Goal: Task Accomplishment & Management: Use online tool/utility

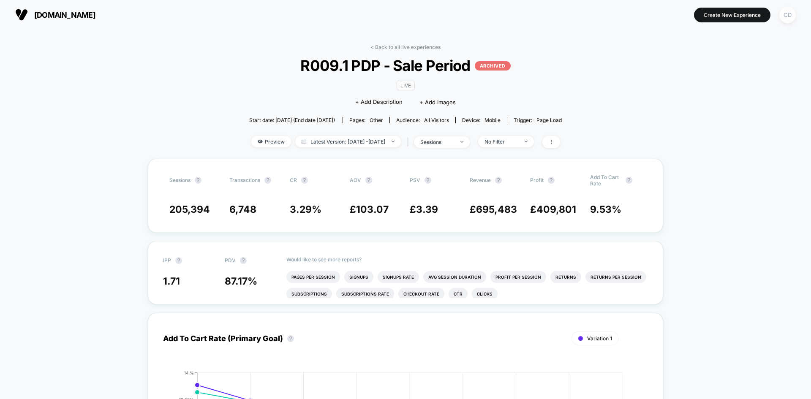
click at [786, 20] on div "CD" at bounding box center [787, 15] width 16 height 16
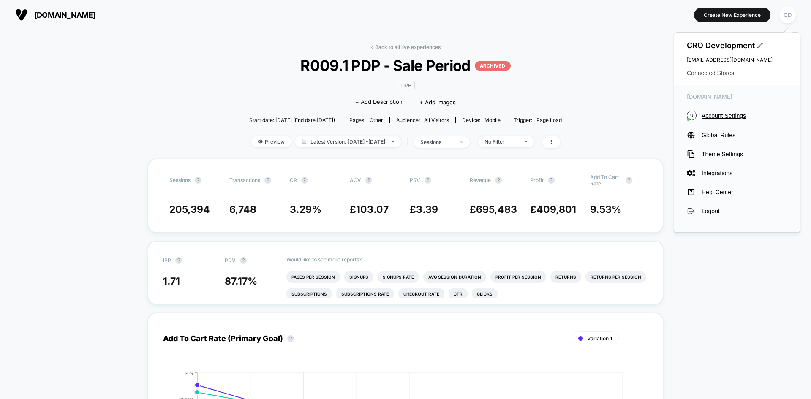
click at [706, 71] on span "Connected Stores" at bounding box center [737, 73] width 101 height 7
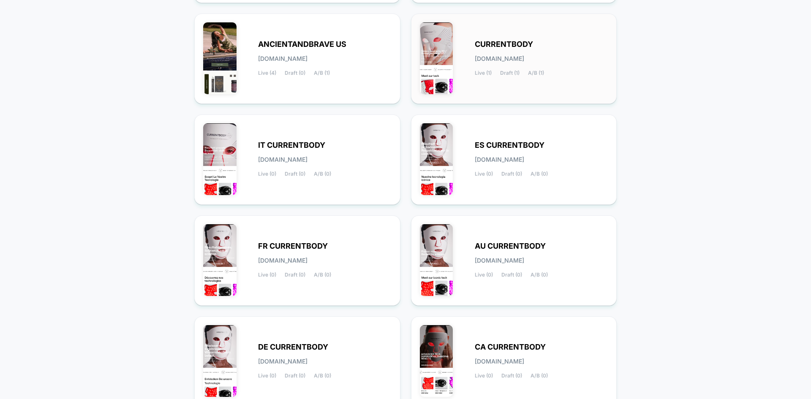
scroll to position [277, 0]
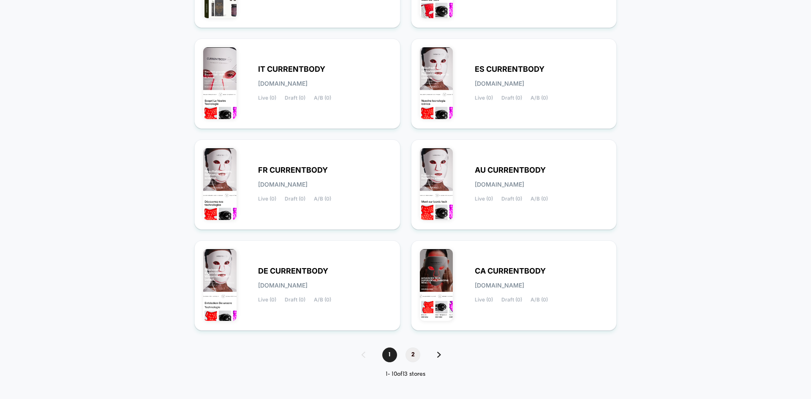
click at [411, 355] on span "2" at bounding box center [413, 355] width 15 height 15
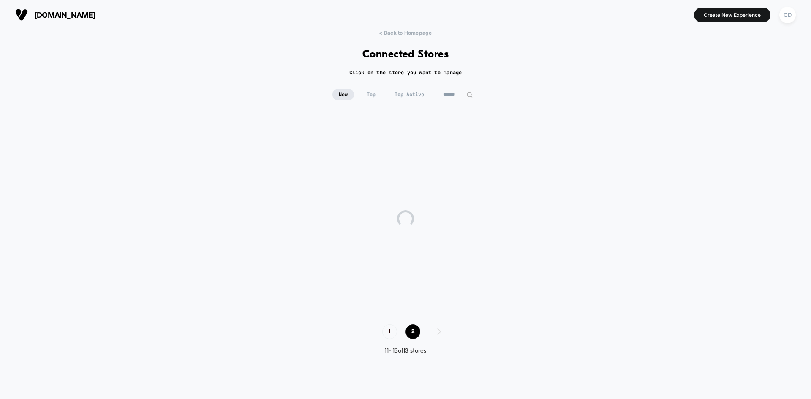
scroll to position [0, 0]
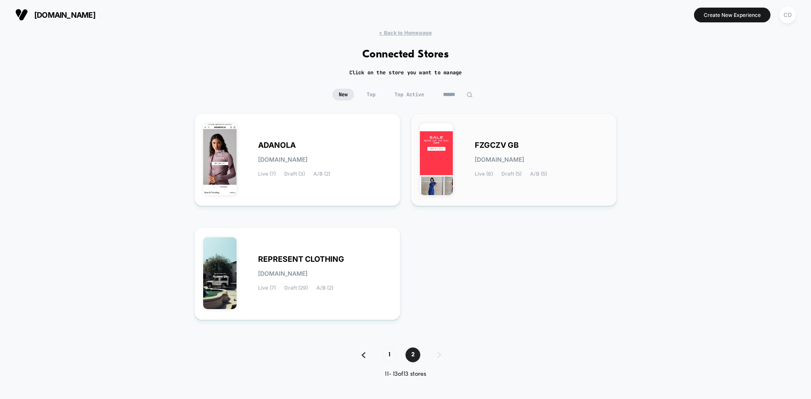
click at [503, 148] on span "FZGCZV GB" at bounding box center [497, 145] width 44 height 6
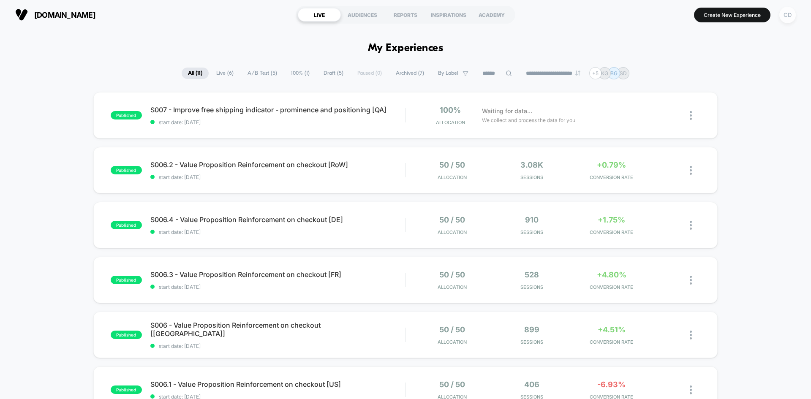
click at [785, 15] on div "CD" at bounding box center [787, 15] width 16 height 16
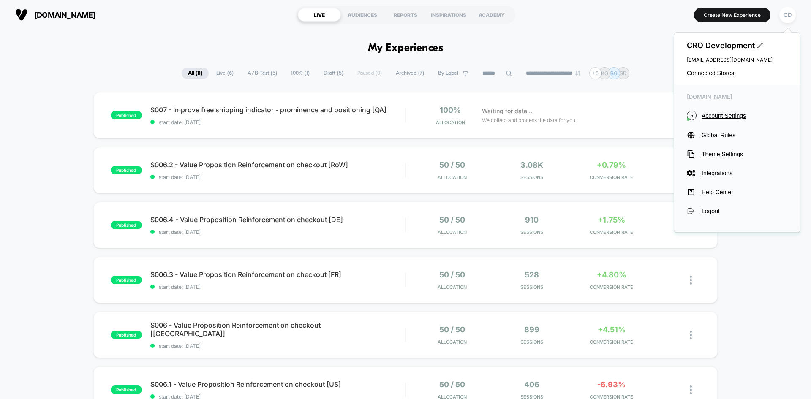
click at [723, 77] on div "CRO Development [EMAIL_ADDRESS][DOMAIN_NAME] Connected Stores" at bounding box center [737, 59] width 126 height 52
click at [717, 70] on span "Connected Stores" at bounding box center [737, 73] width 101 height 7
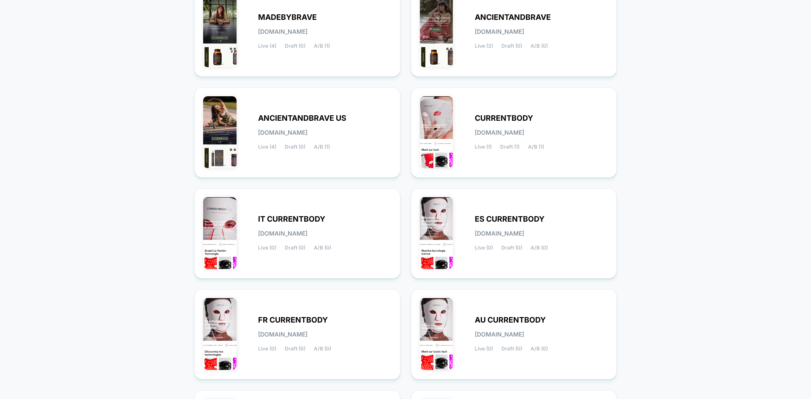
scroll to position [277, 0]
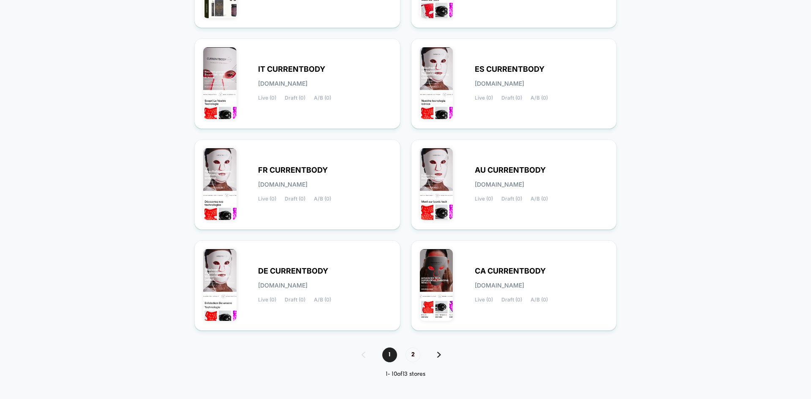
click at [440, 358] on div "1 2" at bounding box center [405, 355] width 105 height 15
click at [439, 355] on img at bounding box center [439, 355] width 4 height 6
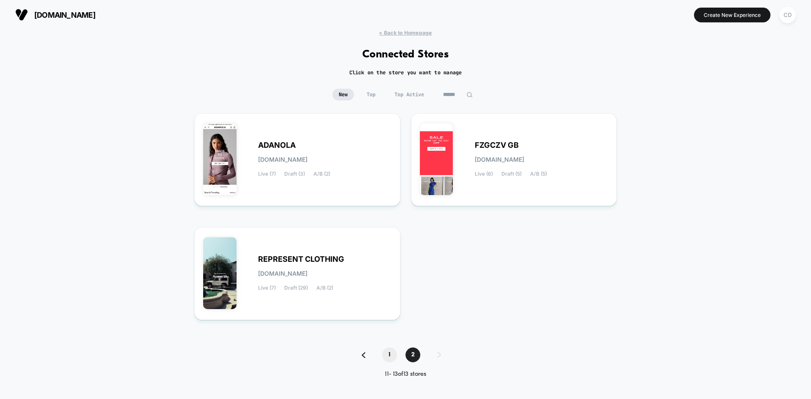
click at [389, 354] on span "1" at bounding box center [389, 355] width 15 height 15
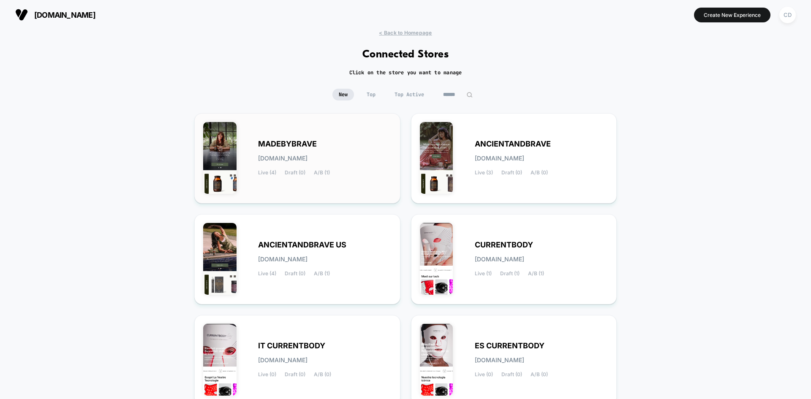
click at [295, 139] on div "MADEBYBRAVE [DOMAIN_NAME] Live (4) Draft (0) A/B (1)" at bounding box center [297, 158] width 188 height 73
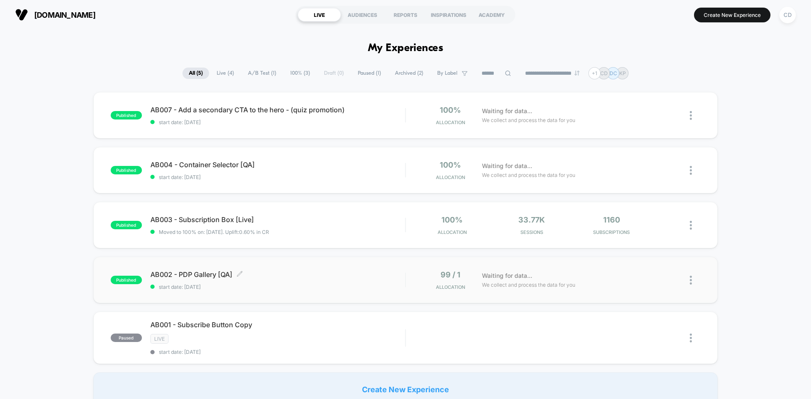
click at [186, 276] on span "AB002 - PDP Gallery [QA] Click to edit experience details" at bounding box center [277, 274] width 255 height 8
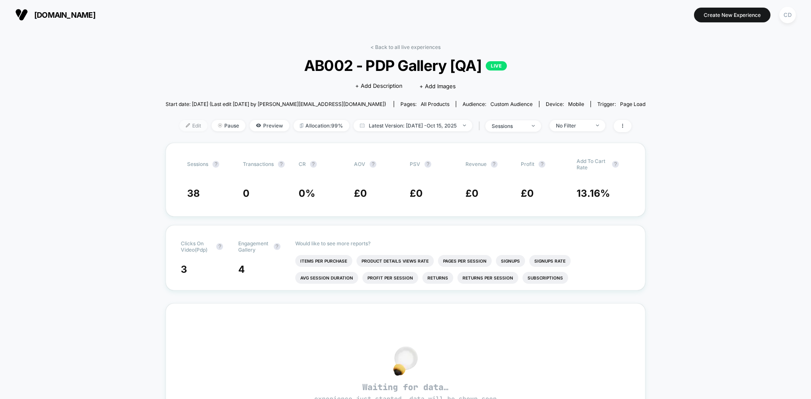
click at [185, 127] on span "Edit" at bounding box center [194, 125] width 28 height 11
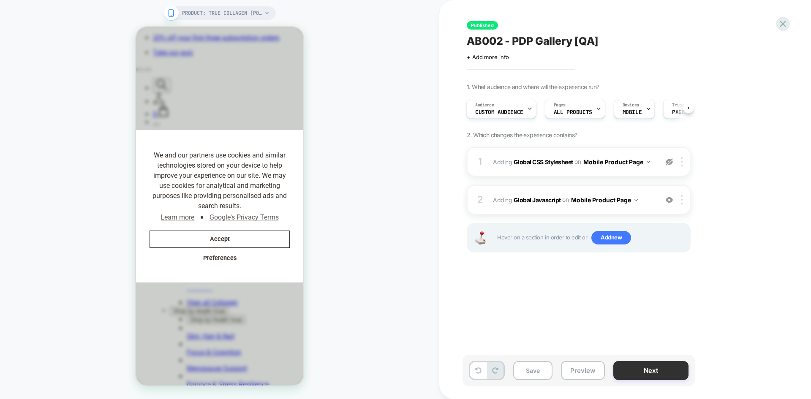
click at [649, 369] on button "Next" at bounding box center [650, 370] width 75 height 19
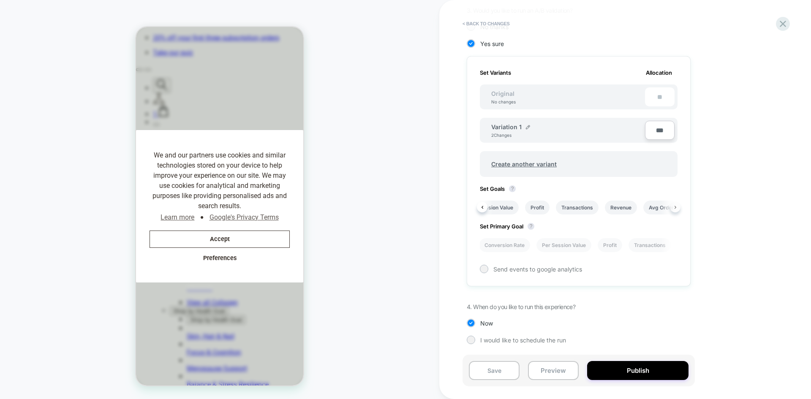
scroll to position [0, 76]
